Goal: Answer question/provide support

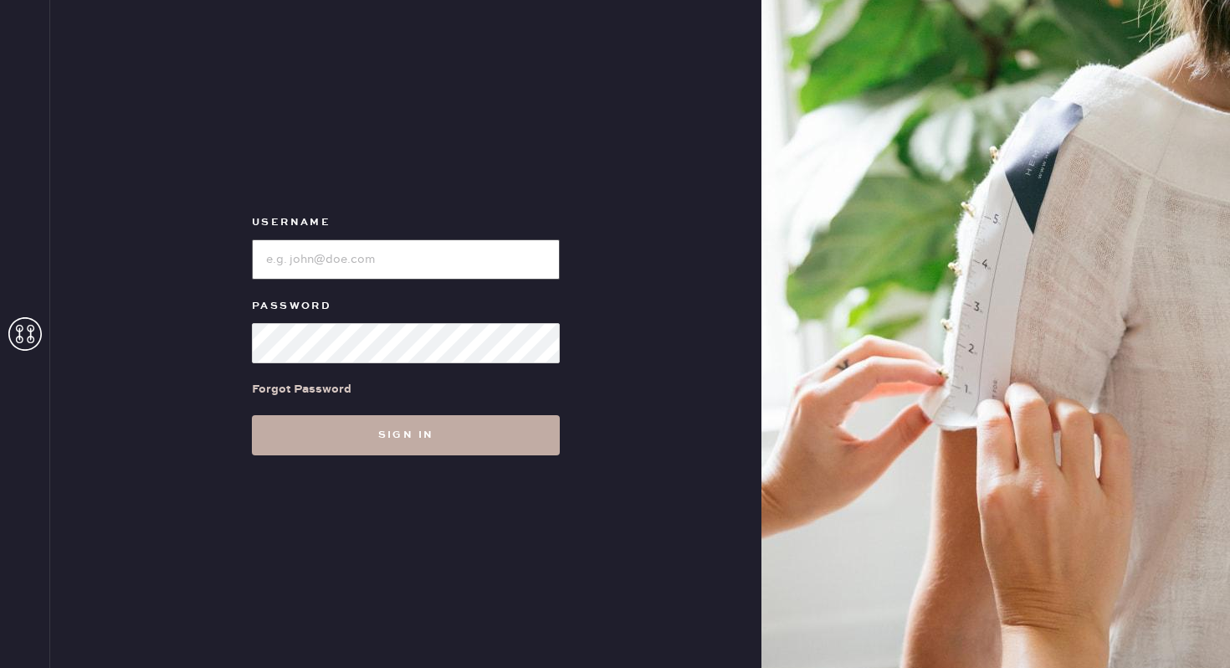
type input "reformationponce"
click at [356, 440] on button "Sign in" at bounding box center [406, 435] width 308 height 40
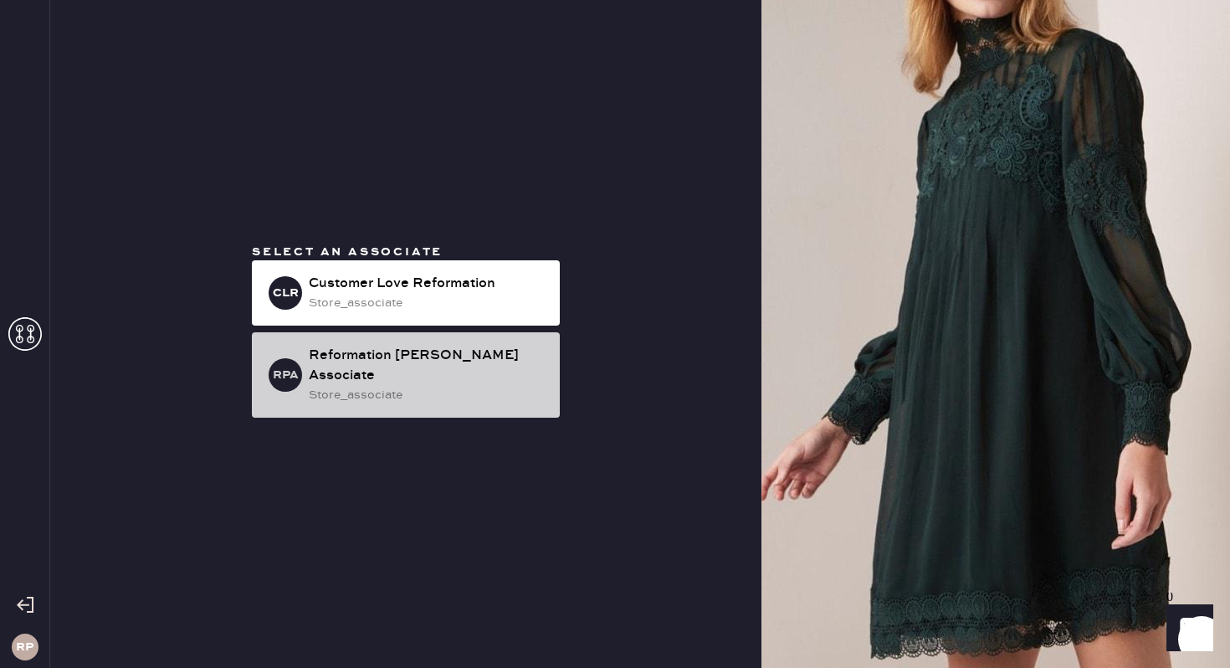
click at [386, 393] on div "store_associate" at bounding box center [428, 395] width 238 height 18
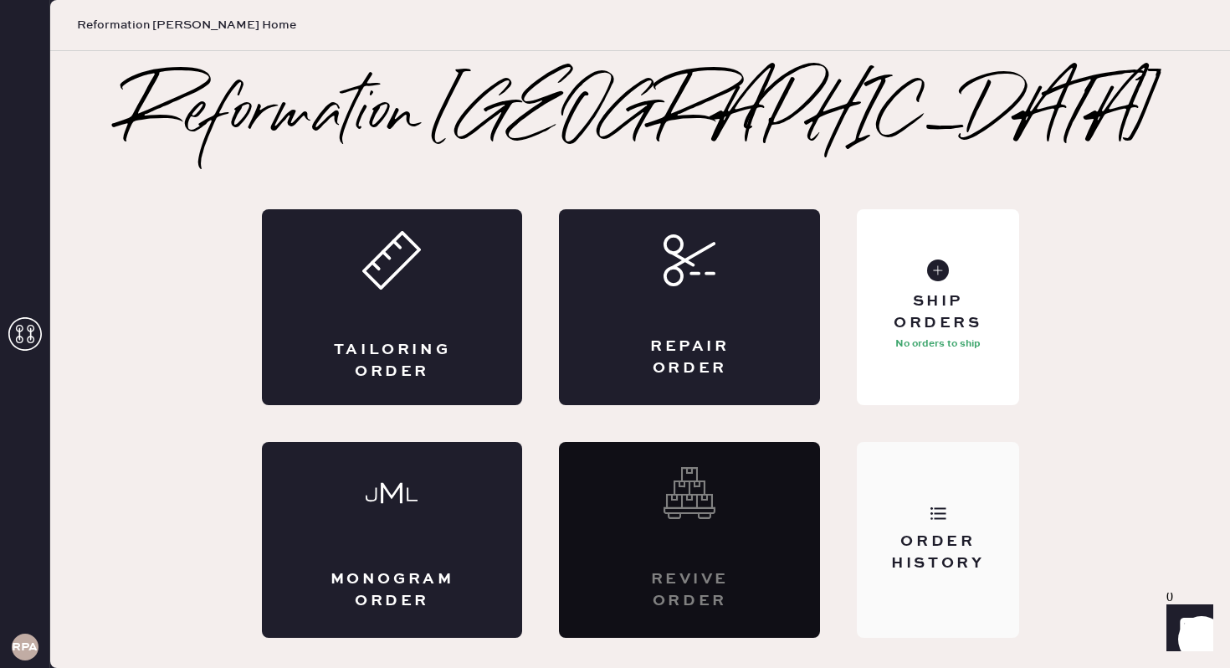
click at [931, 472] on div "Order History" at bounding box center [937, 540] width 161 height 196
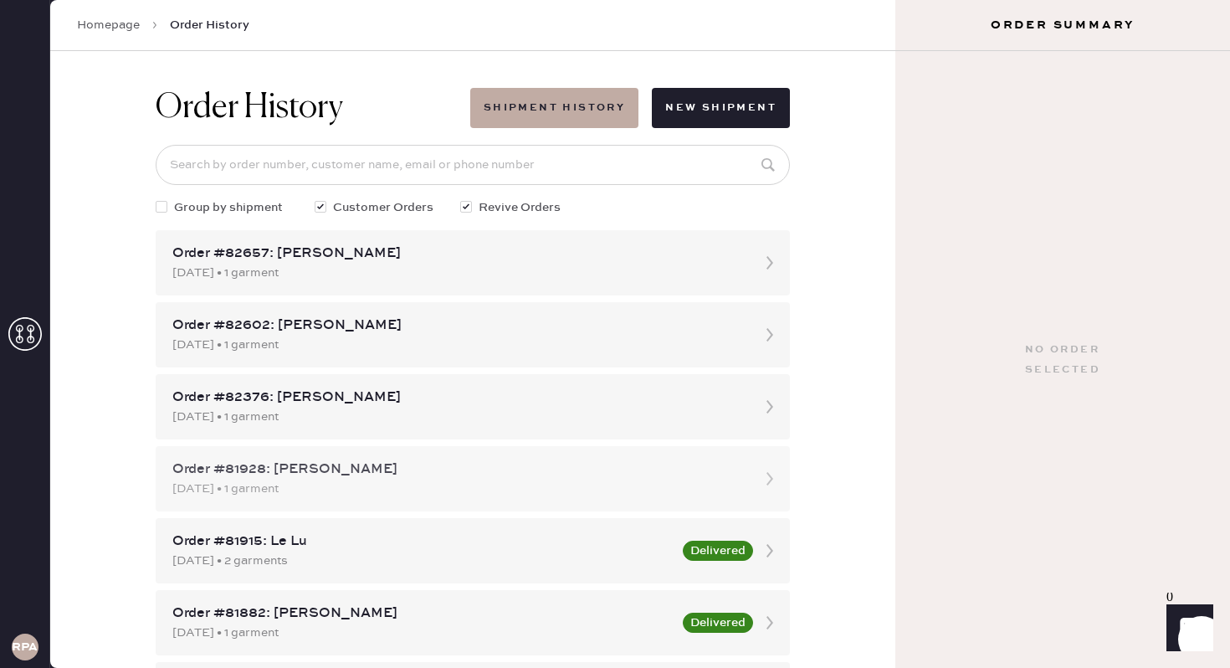
click at [738, 469] on div "Order #81928: [PERSON_NAME]" at bounding box center [457, 469] width 571 height 20
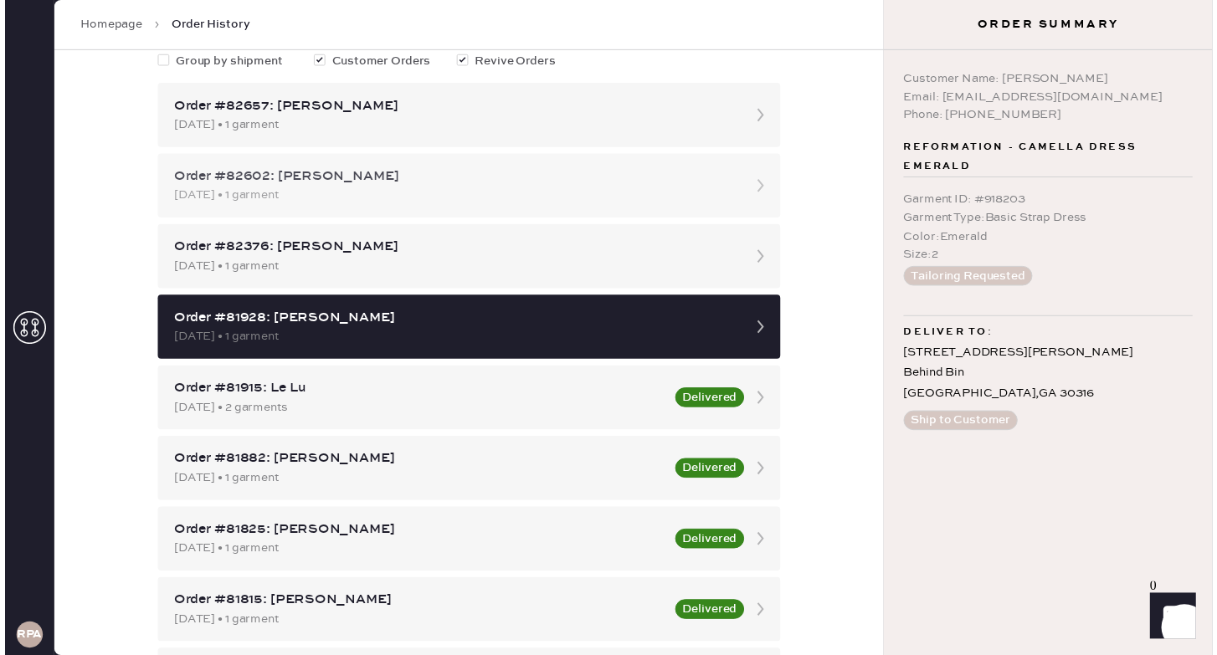
scroll to position [146, 0]
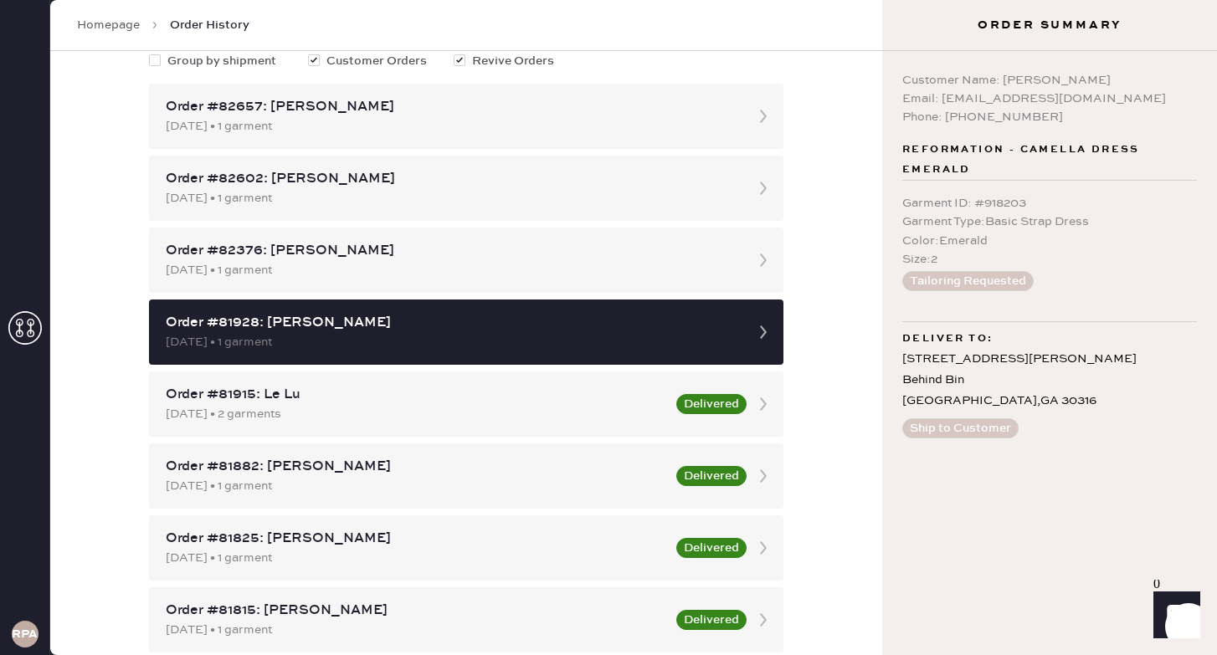
drag, startPoint x: 1002, startPoint y: 76, endPoint x: 1101, endPoint y: 79, distance: 98.8
click at [1101, 79] on div "Customer Name: [PERSON_NAME]" at bounding box center [1049, 80] width 295 height 18
copy div "[PERSON_NAME]"
drag, startPoint x: 938, startPoint y: 95, endPoint x: 1131, endPoint y: 99, distance: 193.3
click at [1131, 99] on div "Email: [EMAIL_ADDRESS][DOMAIN_NAME]" at bounding box center [1049, 99] width 295 height 18
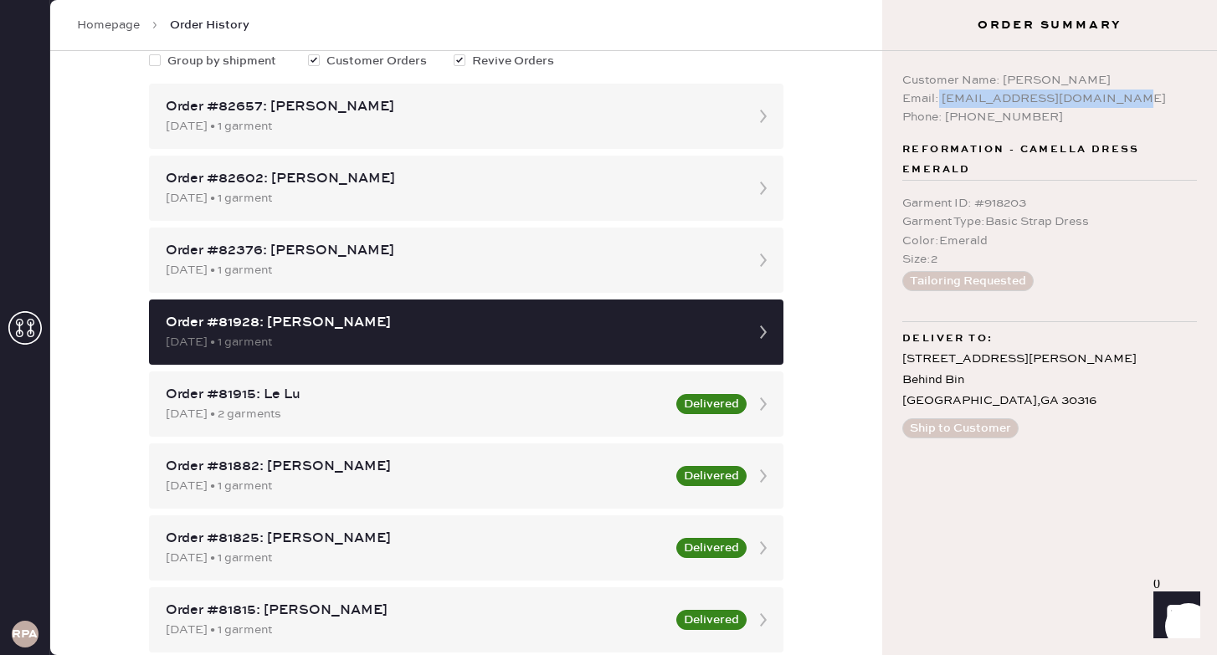
copy div "[EMAIL_ADDRESS][DOMAIN_NAME]"
drag, startPoint x: 905, startPoint y: 202, endPoint x: 1028, endPoint y: 209, distance: 122.4
click at [1028, 209] on div "Garment ID : # 918203" at bounding box center [1049, 203] width 295 height 18
copy div "Garment ID : # 918203"
click at [1071, 160] on span "Reformation - Camella Dress Emerald" at bounding box center [1049, 160] width 295 height 40
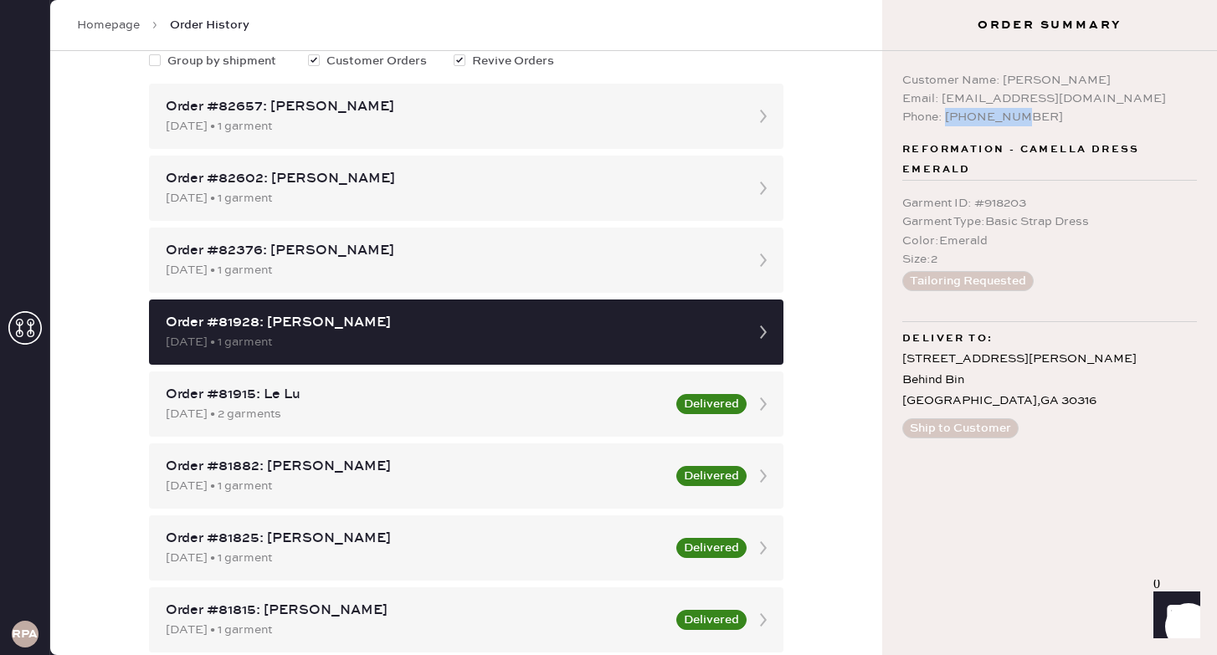
drag, startPoint x: 946, startPoint y: 115, endPoint x: 1034, endPoint y: 121, distance: 88.1
click at [1034, 121] on div "Phone: [PHONE_NUMBER]" at bounding box center [1049, 117] width 295 height 18
copy div "2295601987"
